Goal: Task Accomplishment & Management: Manage account settings

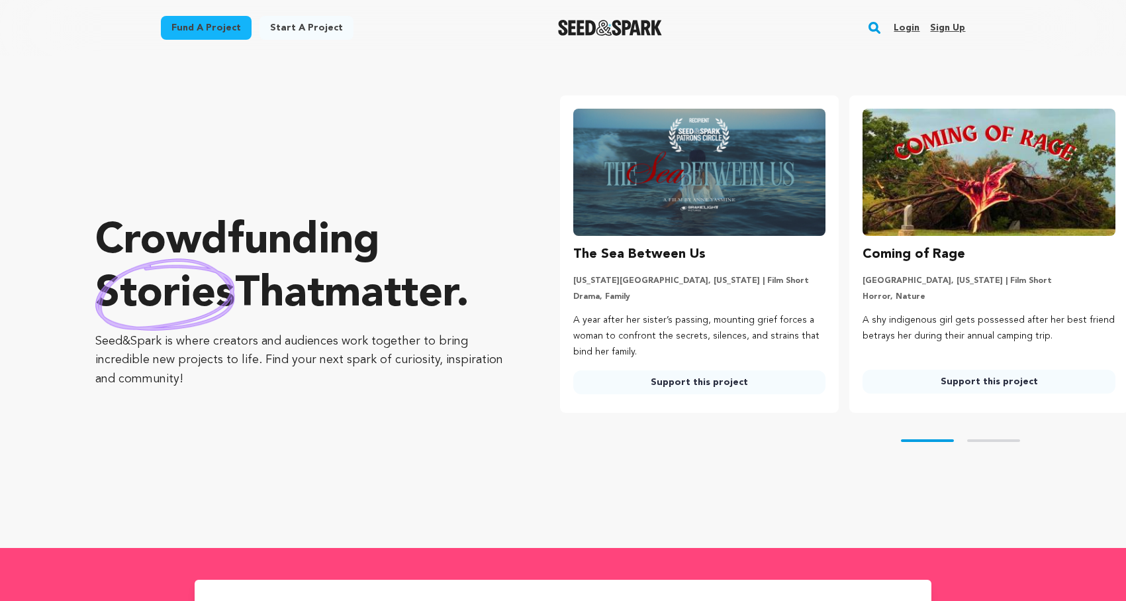
click at [901, 26] on link "Login" at bounding box center [907, 27] width 26 height 21
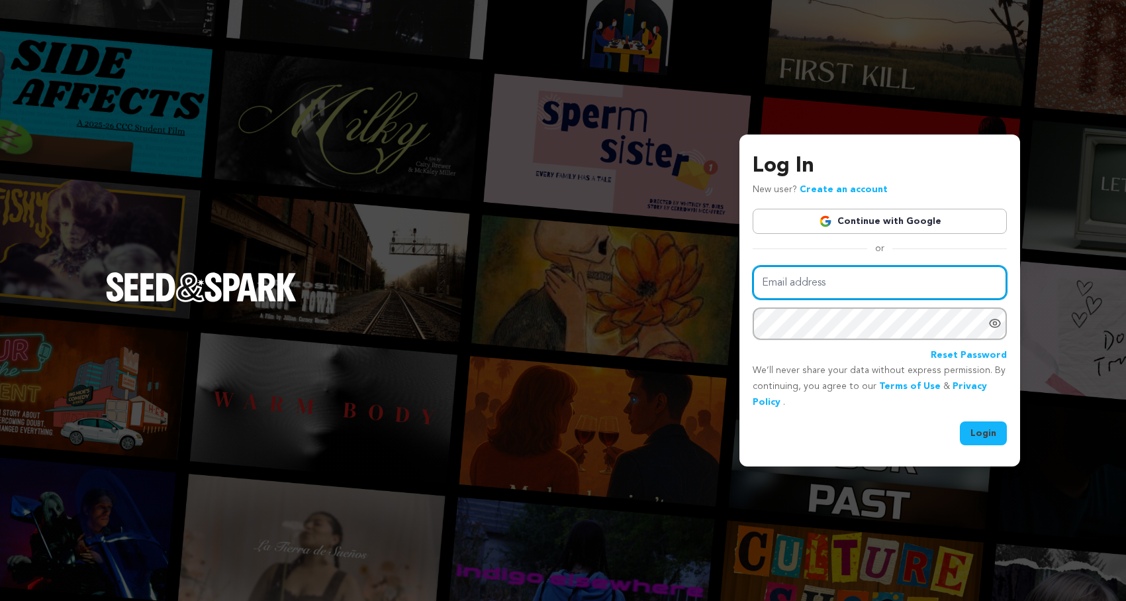
type input "andrewjacobson@live.com"
click at [979, 434] on button "Login" at bounding box center [983, 433] width 47 height 24
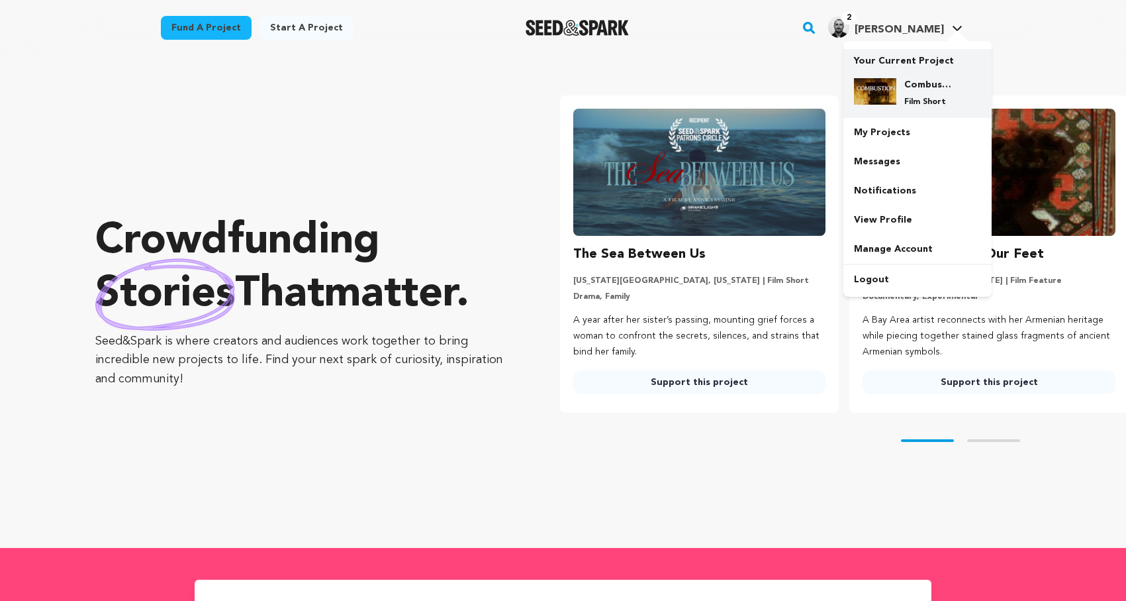
click at [888, 91] on img at bounding box center [875, 91] width 42 height 26
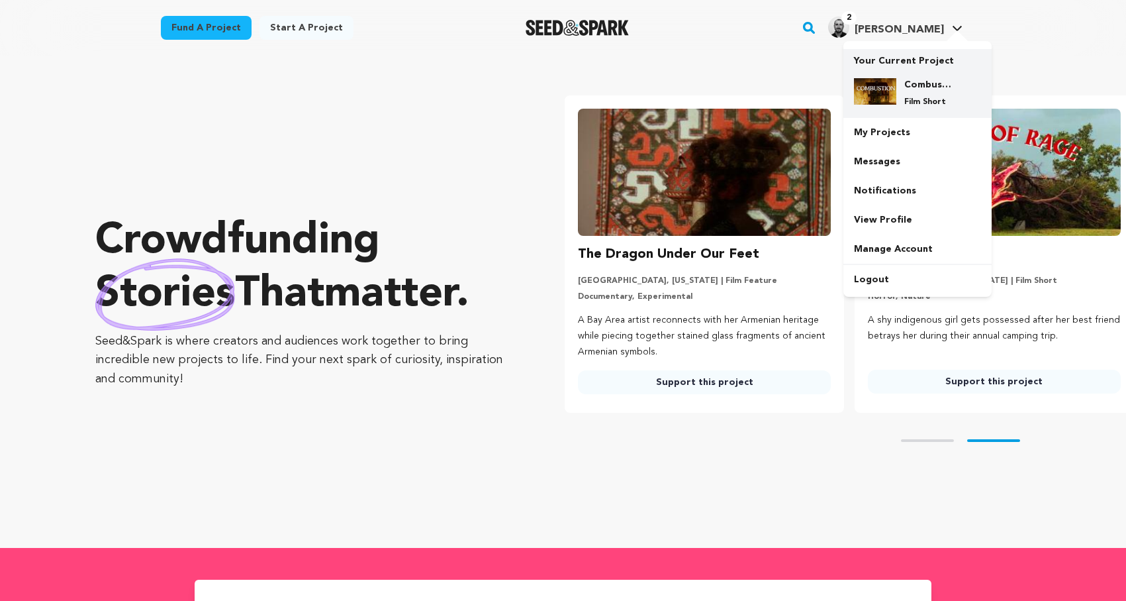
scroll to position [0, 300]
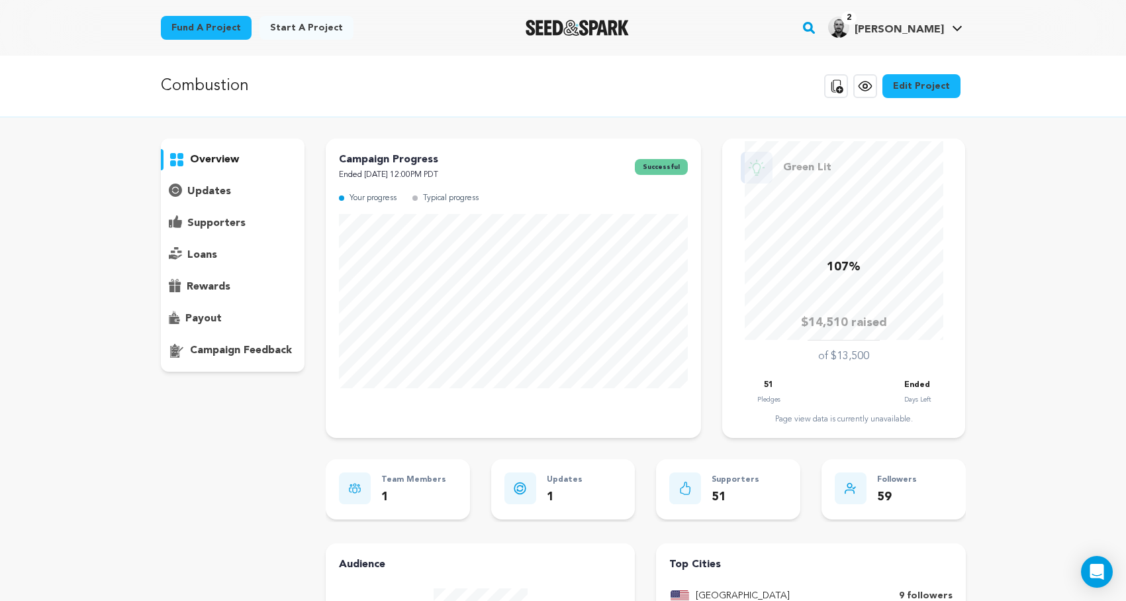
click at [238, 311] on div "payout" at bounding box center [233, 318] width 144 height 21
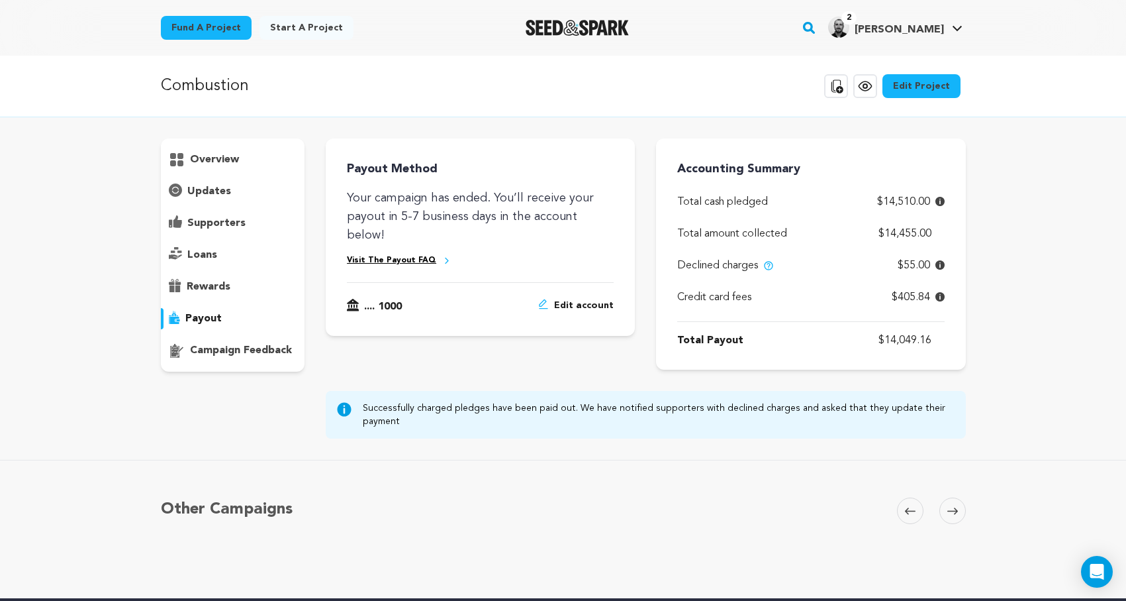
click at [240, 238] on div "overview" at bounding box center [233, 254] width 144 height 233
click at [240, 219] on p "supporters" at bounding box center [216, 223] width 58 height 16
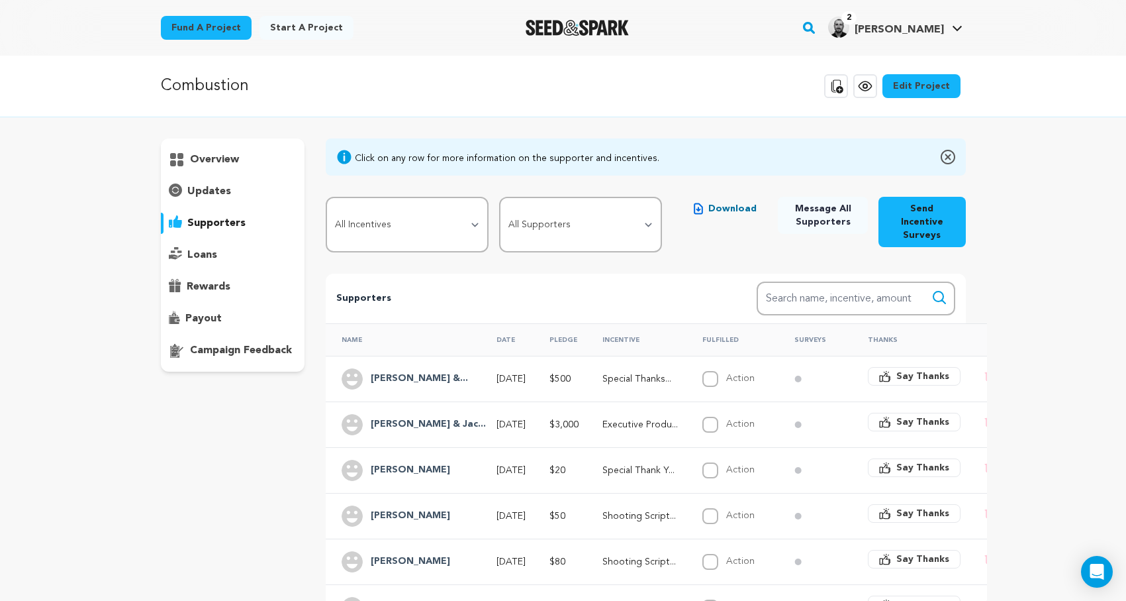
click at [234, 183] on div "updates" at bounding box center [233, 191] width 144 height 21
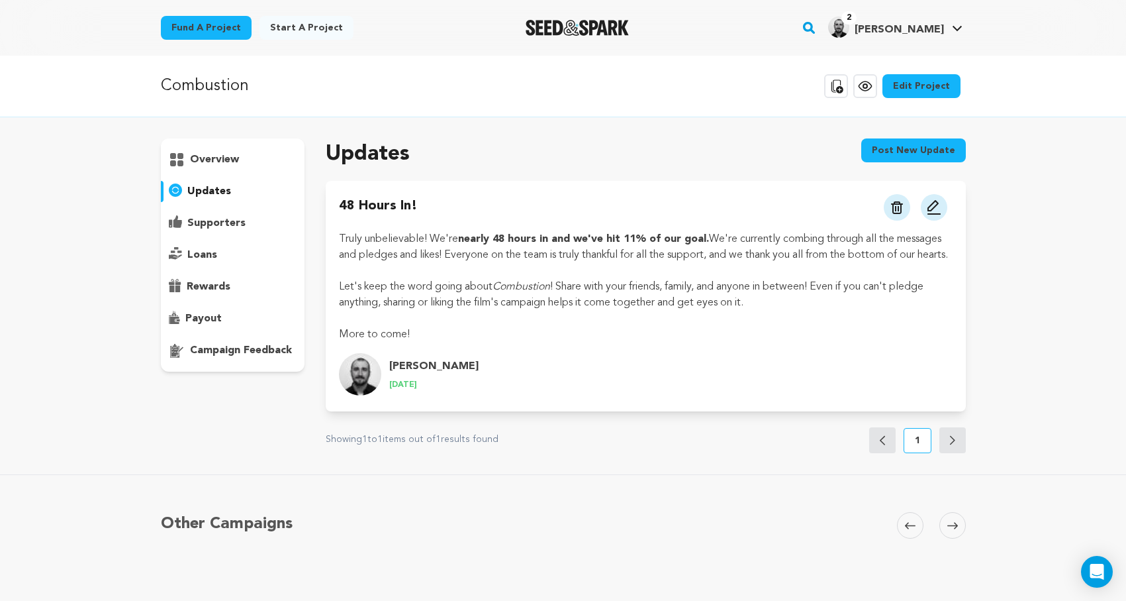
click at [250, 144] on div "overview" at bounding box center [233, 254] width 144 height 233
click at [250, 156] on div "overview" at bounding box center [233, 159] width 144 height 21
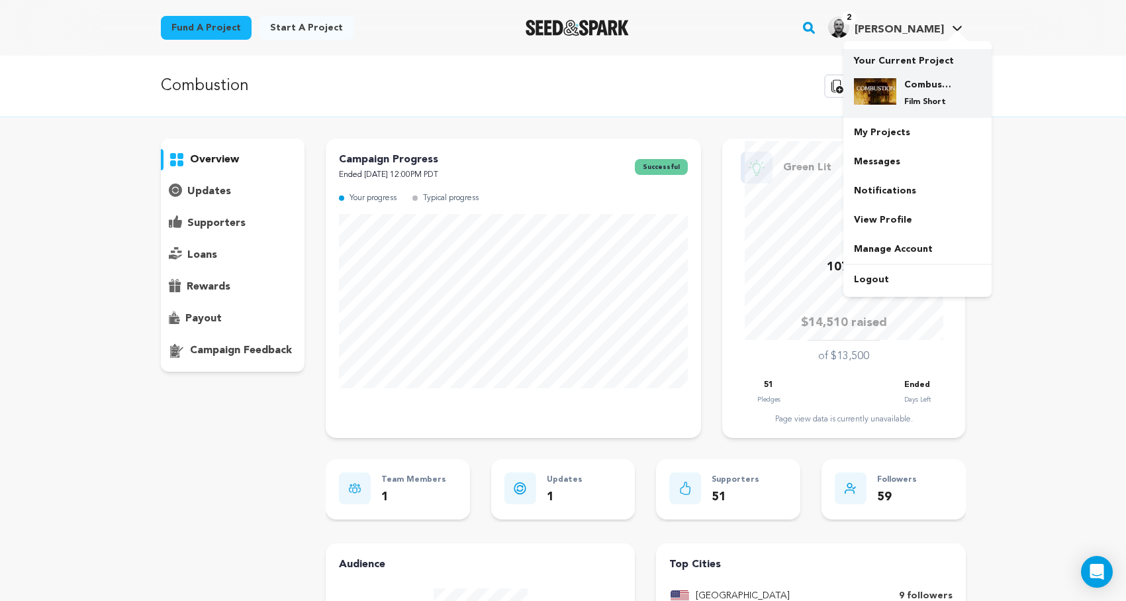
click at [894, 87] on img at bounding box center [875, 91] width 42 height 26
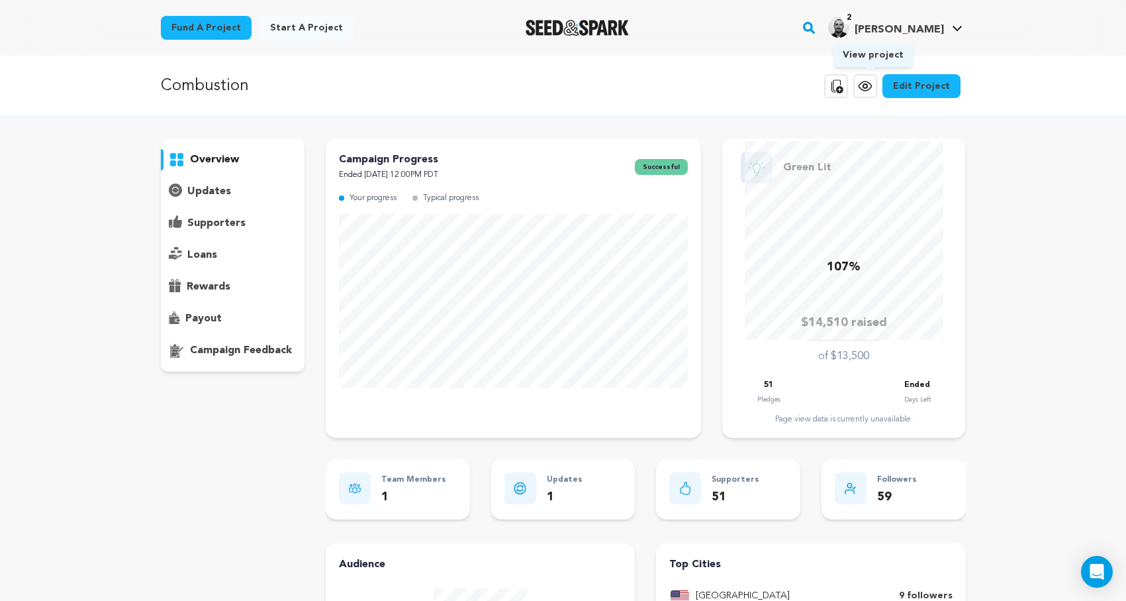
click at [868, 84] on icon at bounding box center [866, 86] width 4 height 4
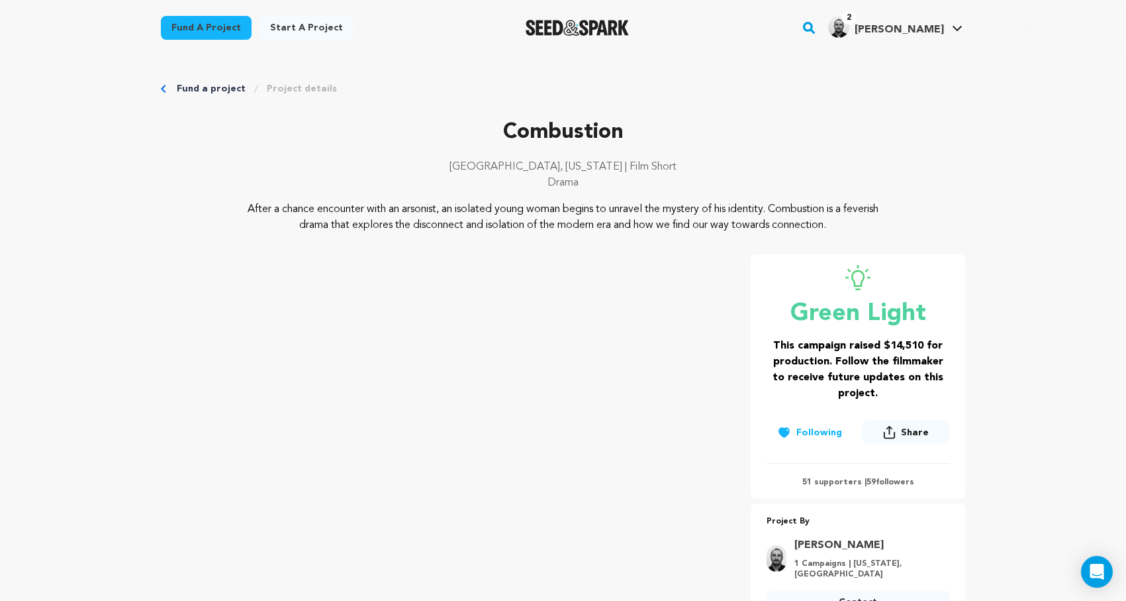
drag, startPoint x: 258, startPoint y: 208, endPoint x: 790, endPoint y: 207, distance: 531.8
click at [790, 207] on p "After a chance encounter with an arsonist, an isolated young woman begins to un…" at bounding box center [563, 217] width 644 height 32
copy div "After a chance encounter with an arsonist, an isolated young woman begins to un…"
